Goal: Go to known website: Access a specific website the user already knows

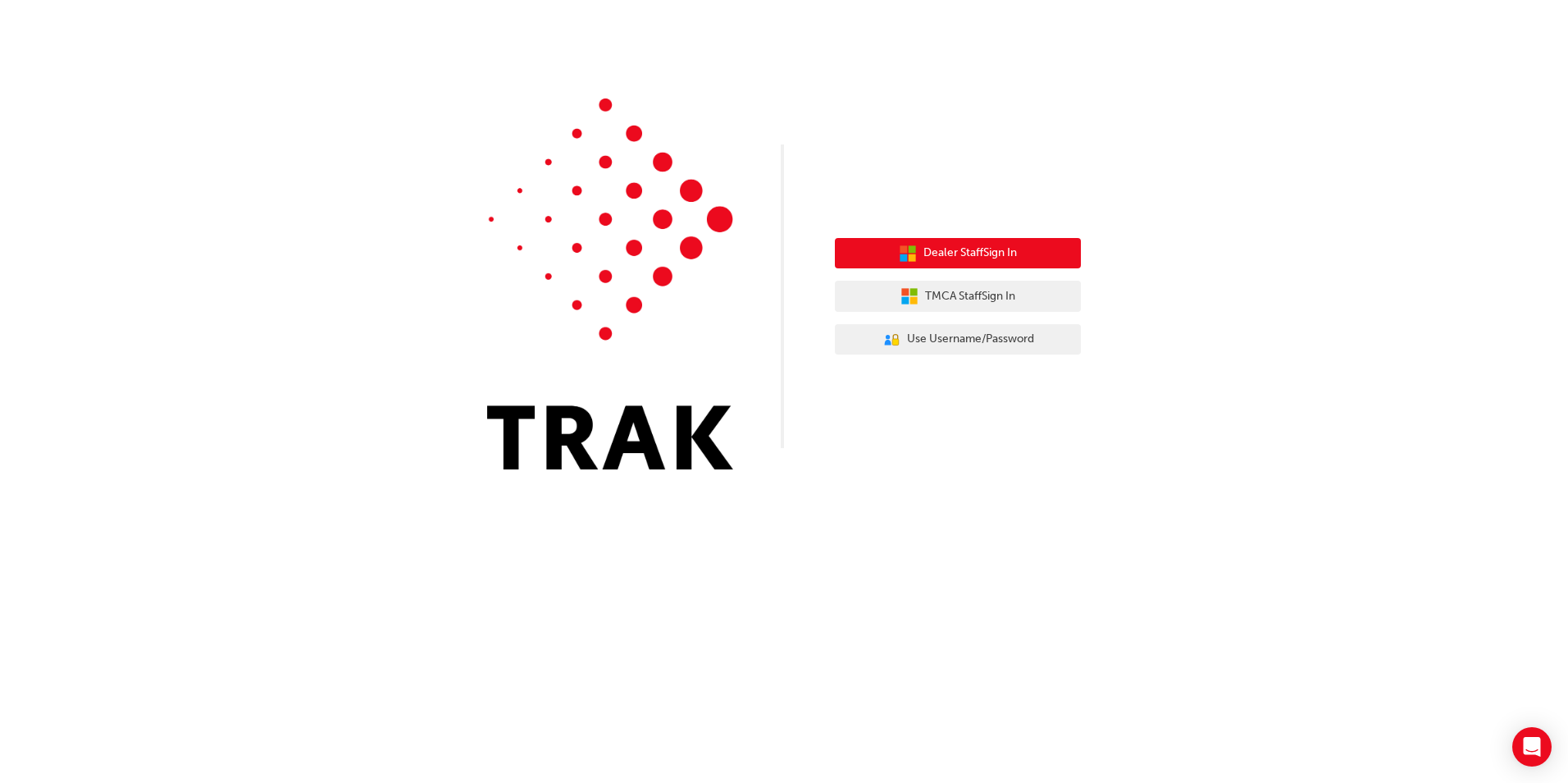
click at [985, 241] on button "Dealer Staff Sign In" at bounding box center [957, 254] width 246 height 32
